Goal: Task Accomplishment & Management: Use online tool/utility

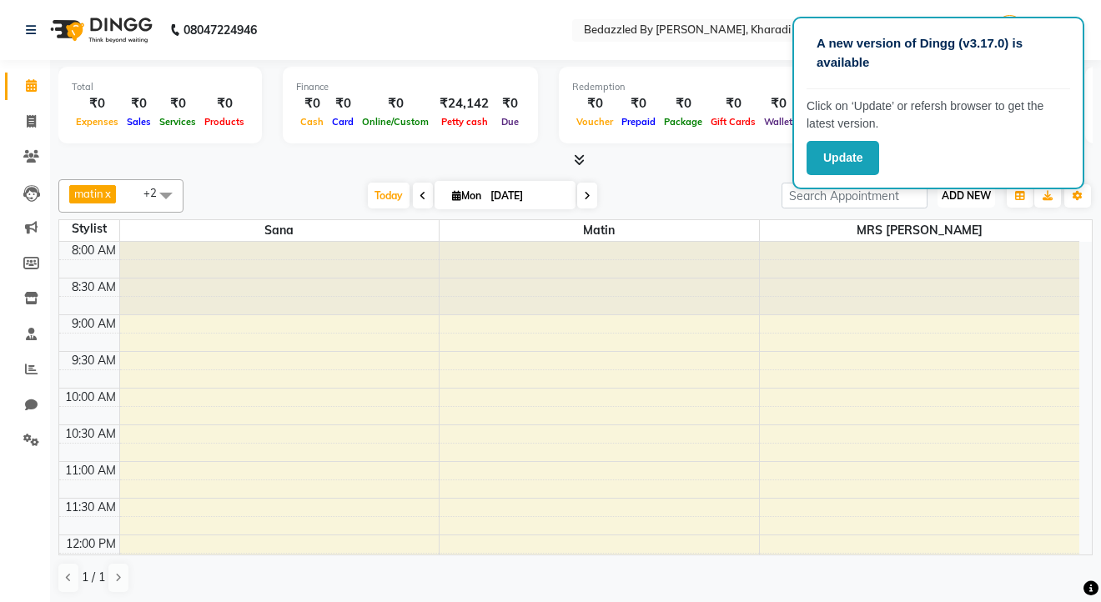
click at [975, 189] on span "ADD NEW" at bounding box center [966, 195] width 49 height 13
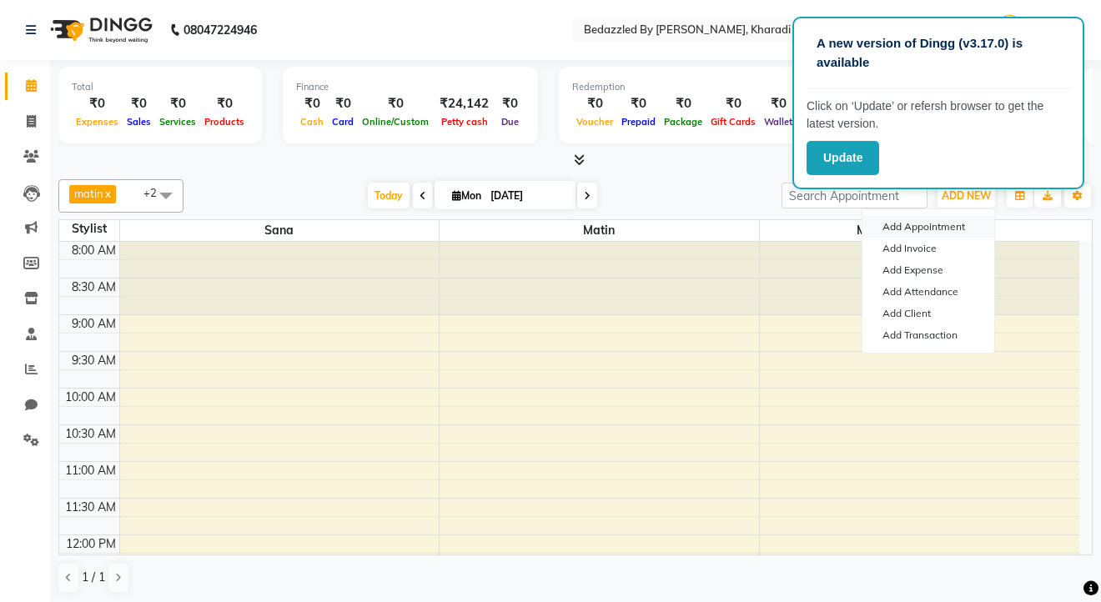
click at [920, 225] on button "Add Appointment" at bounding box center [929, 227] width 132 height 22
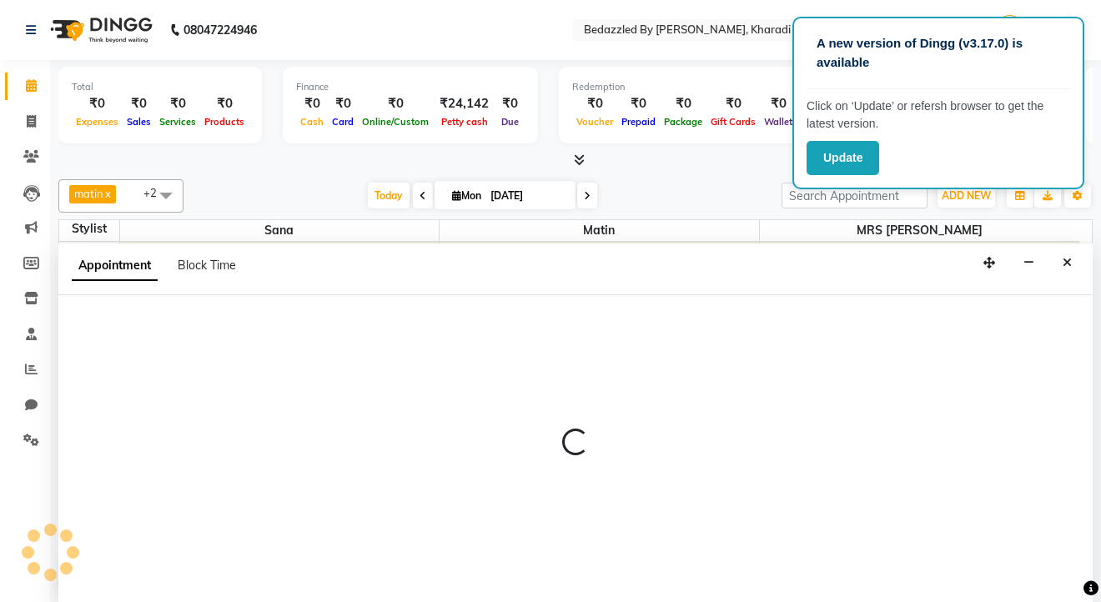
select select "540"
select select "tentative"
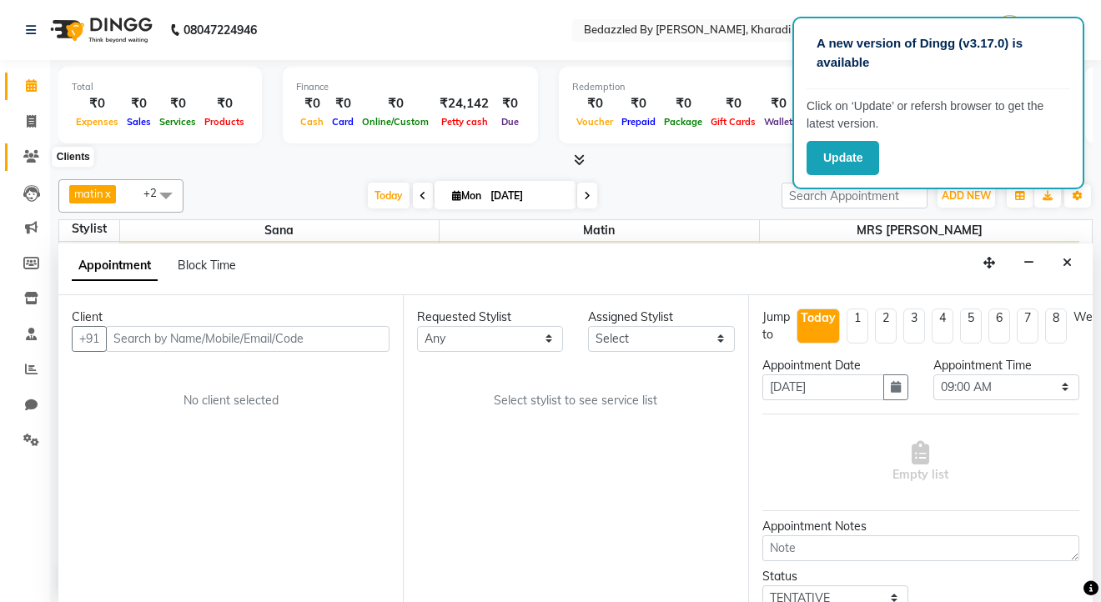
click at [34, 157] on icon at bounding box center [31, 156] width 16 height 13
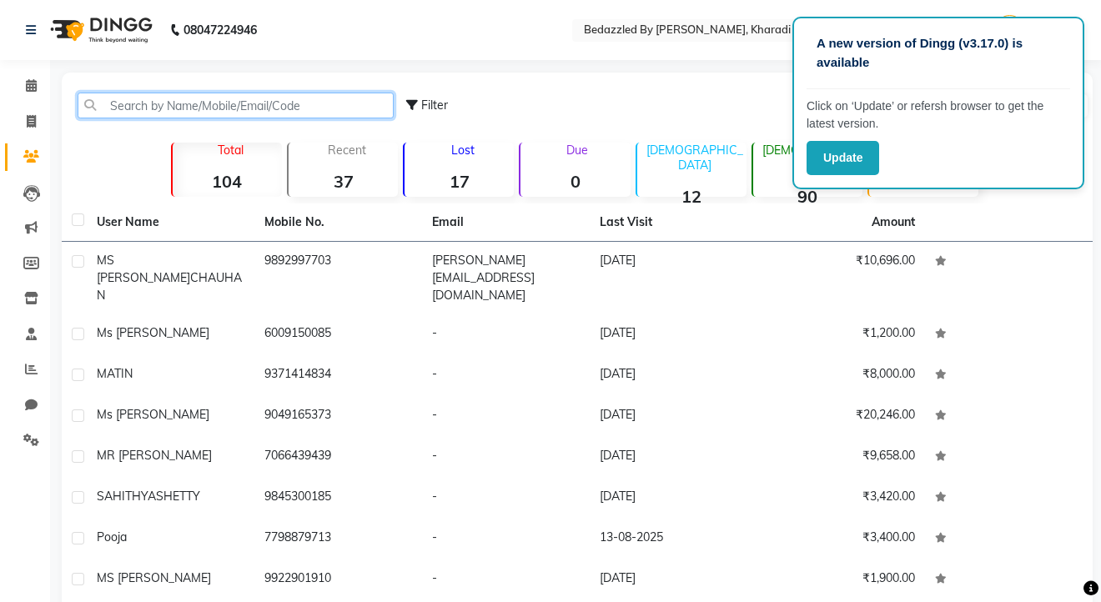
click at [153, 113] on input "text" at bounding box center [236, 106] width 316 height 26
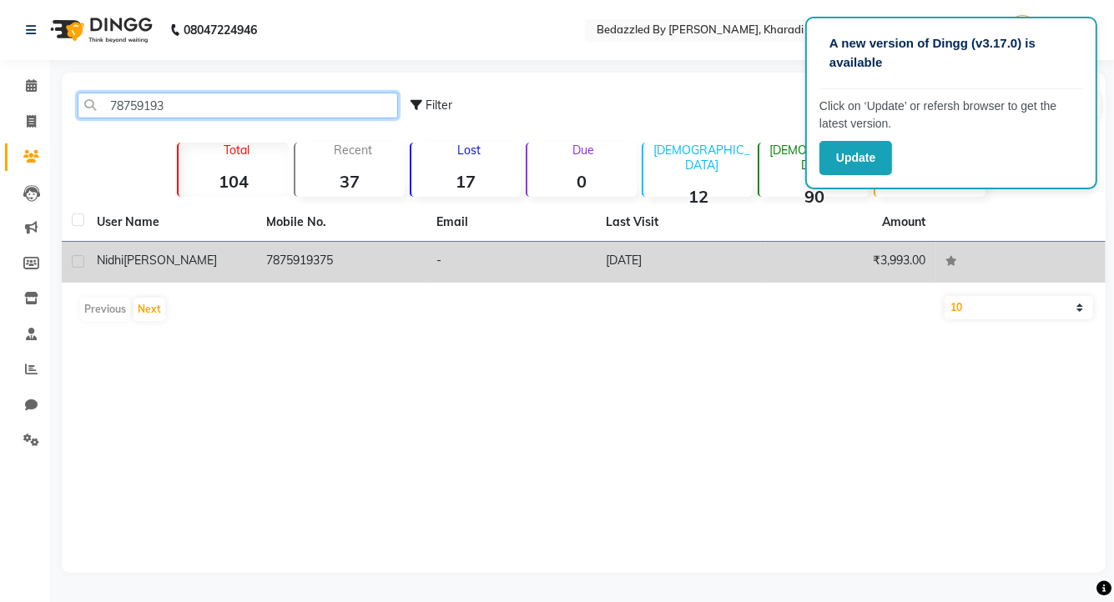
type input "78759193"
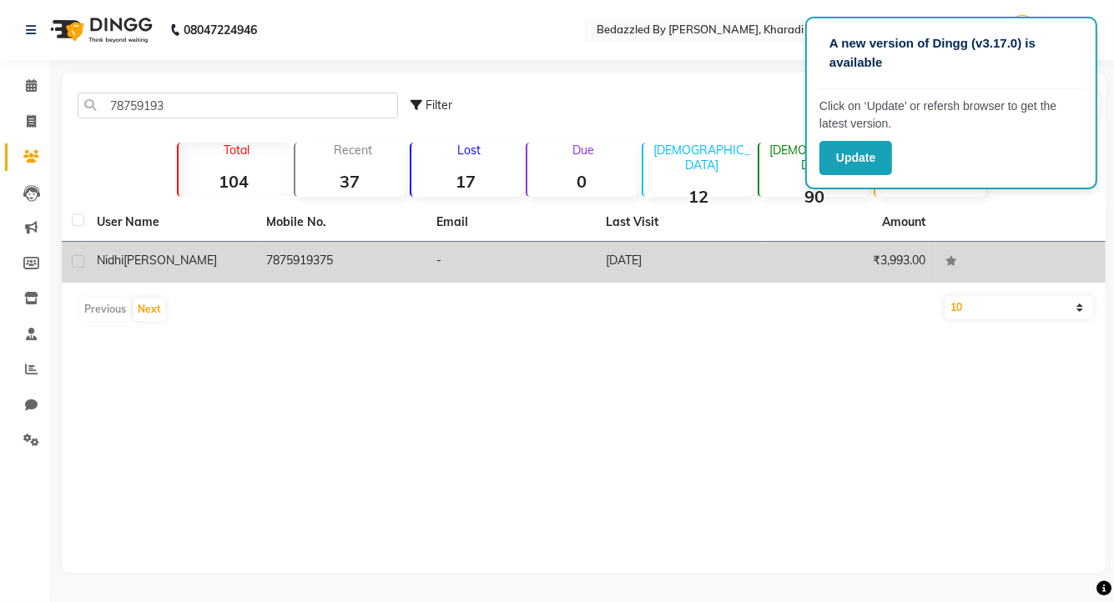
click at [249, 275] on td "[PERSON_NAME]" at bounding box center [172, 262] width 170 height 41
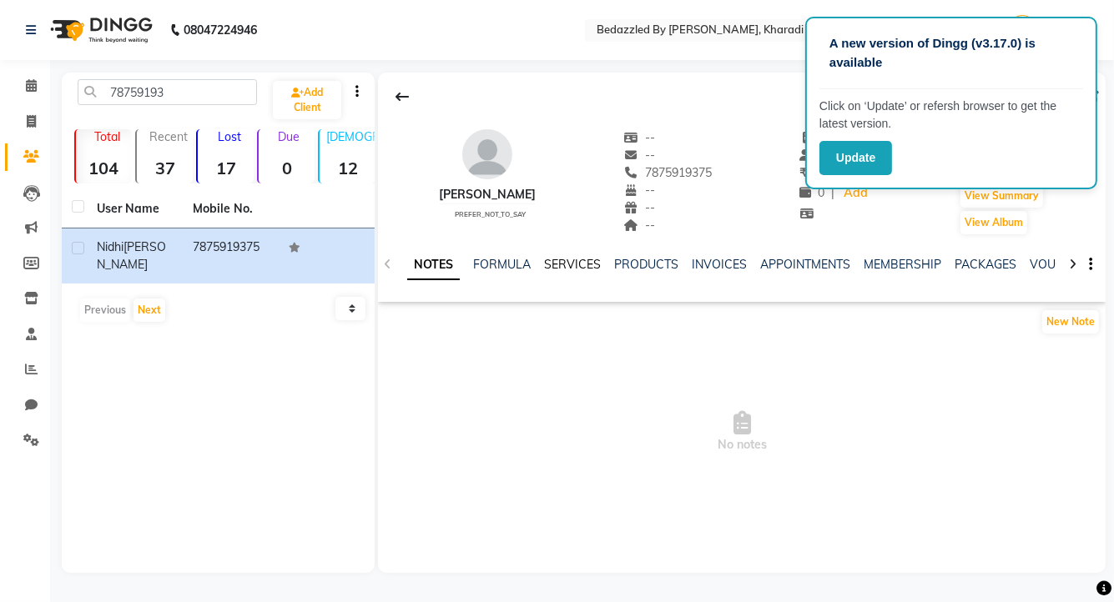
click at [584, 259] on link "SERVICES" at bounding box center [572, 264] width 57 height 15
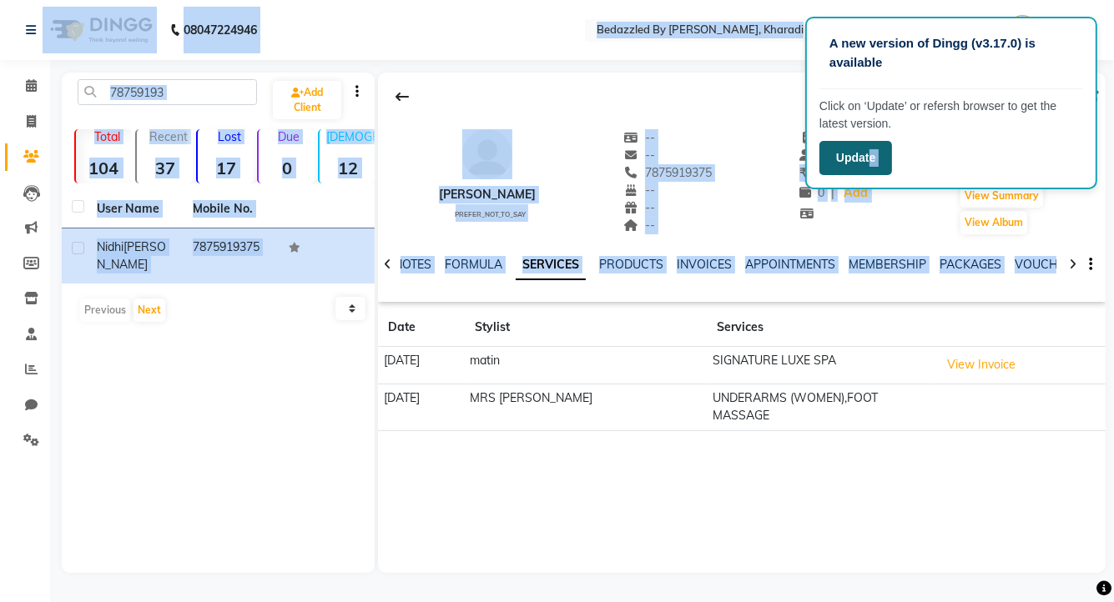
drag, startPoint x: 657, startPoint y: 442, endPoint x: 871, endPoint y: 164, distance: 350.4
click at [871, 164] on app-root "A new version of Dingg (v3.17.0) is available Click on ‘Update’ or refersh brow…" at bounding box center [557, 299] width 1114 height 598
click at [871, 164] on button "Update" at bounding box center [855, 158] width 73 height 34
